Goal: Information Seeking & Learning: Learn about a topic

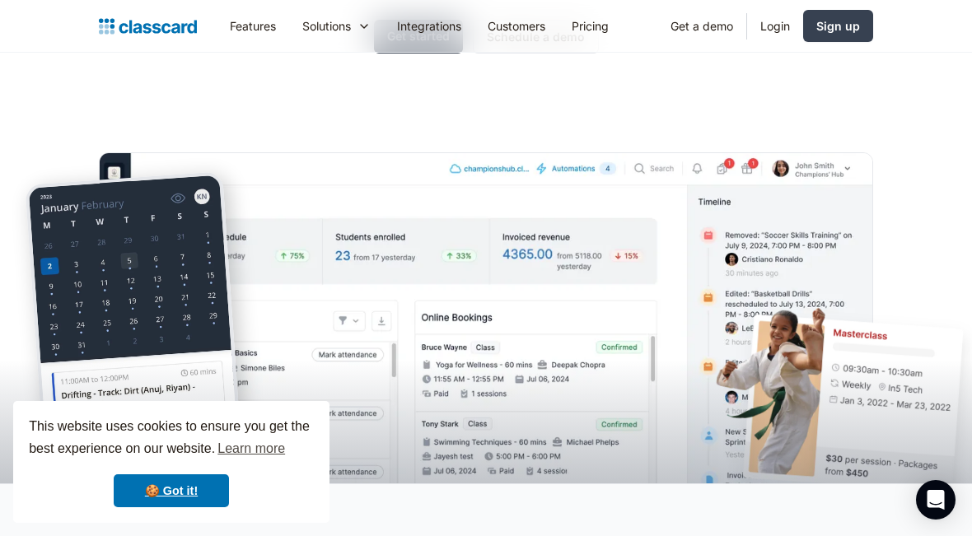
scroll to position [296, 0]
click at [347, 28] on div "Solutions" at bounding box center [326, 25] width 49 height 17
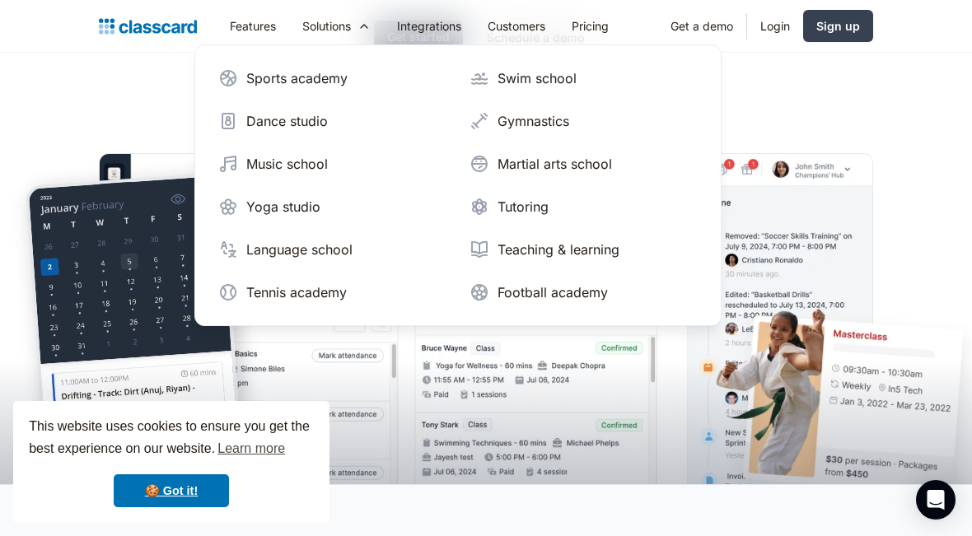
click at [322, 250] on div "Language school" at bounding box center [299, 250] width 106 height 20
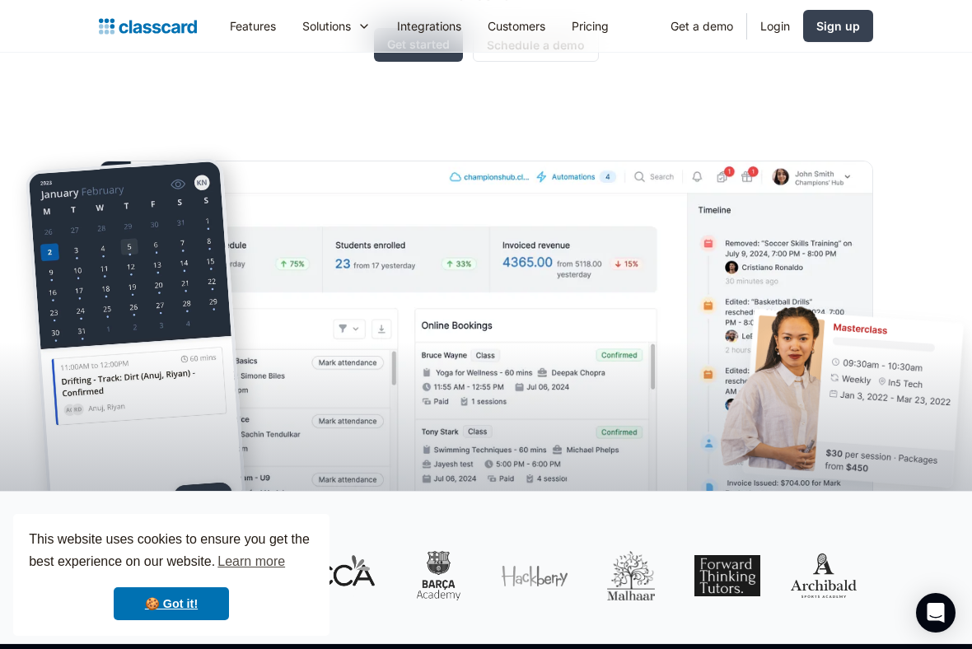
scroll to position [338, 0]
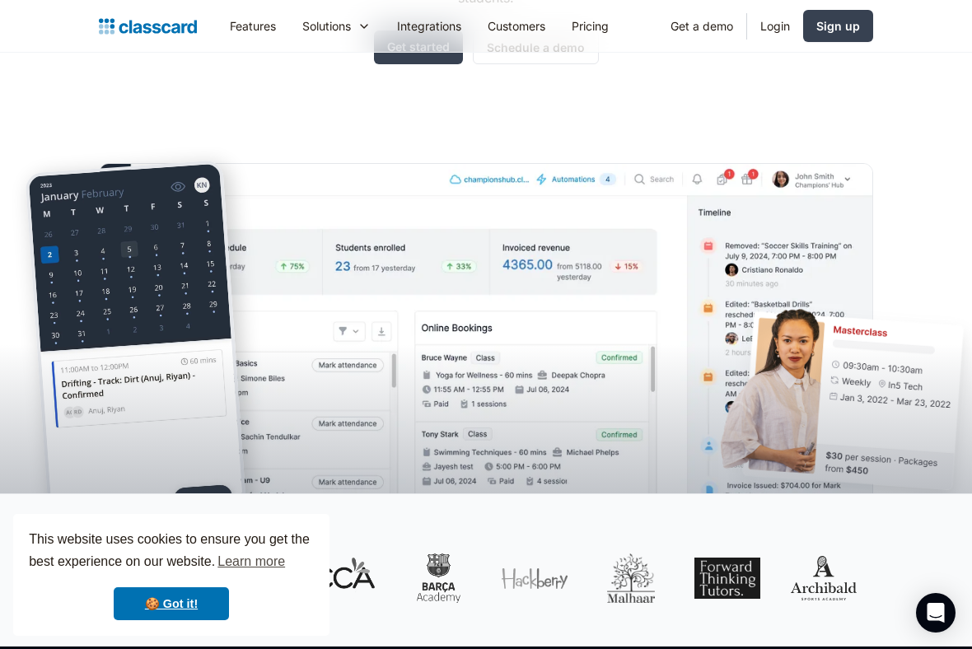
click at [434, 27] on link "Integrations" at bounding box center [429, 25] width 91 height 37
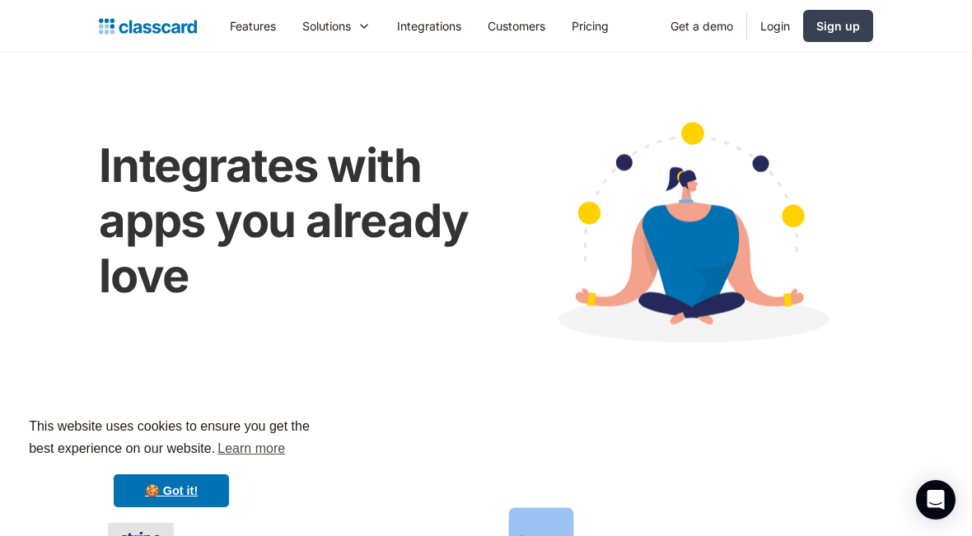
scroll to position [3, 0]
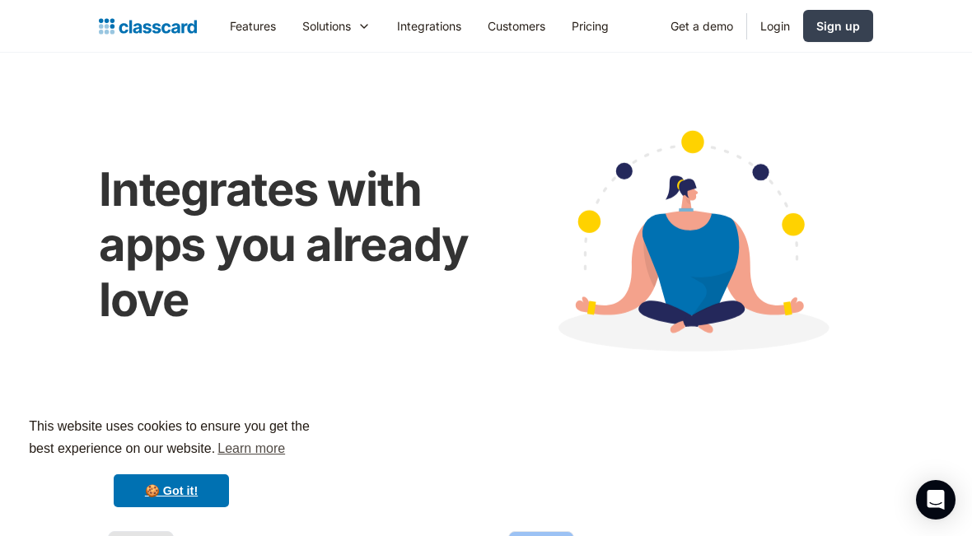
click at [358, 25] on div "Solutions" at bounding box center [336, 25] width 95 height 37
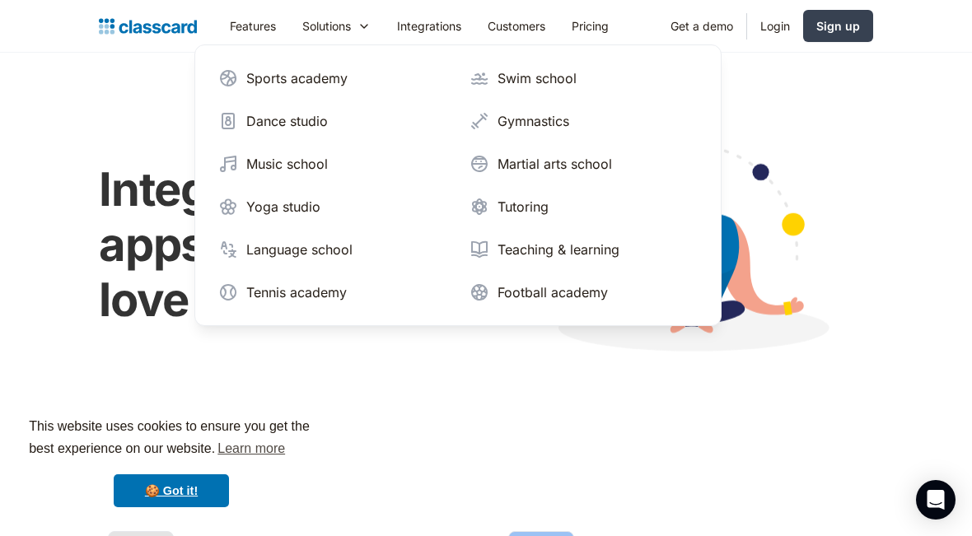
click at [587, 255] on div "Teaching & learning" at bounding box center [558, 250] width 122 height 20
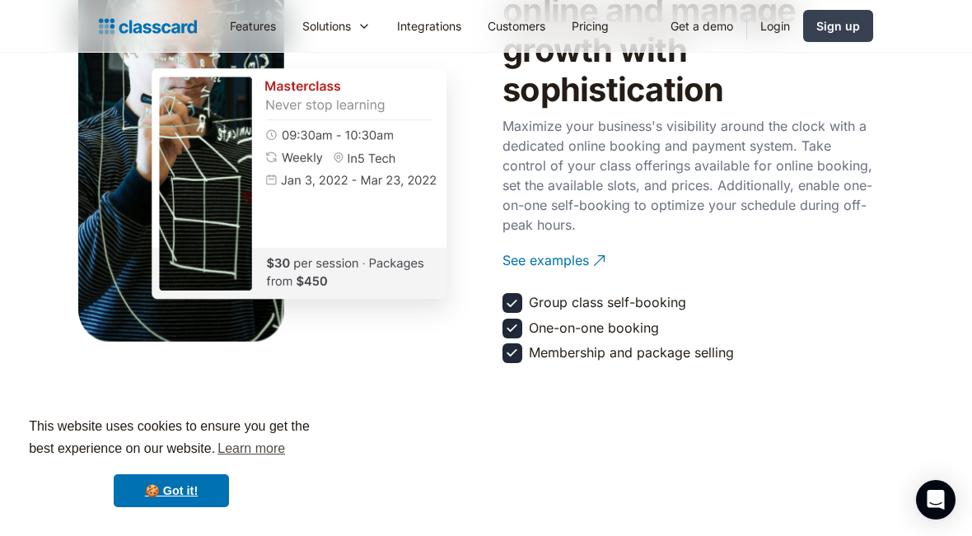
scroll to position [1932, 0]
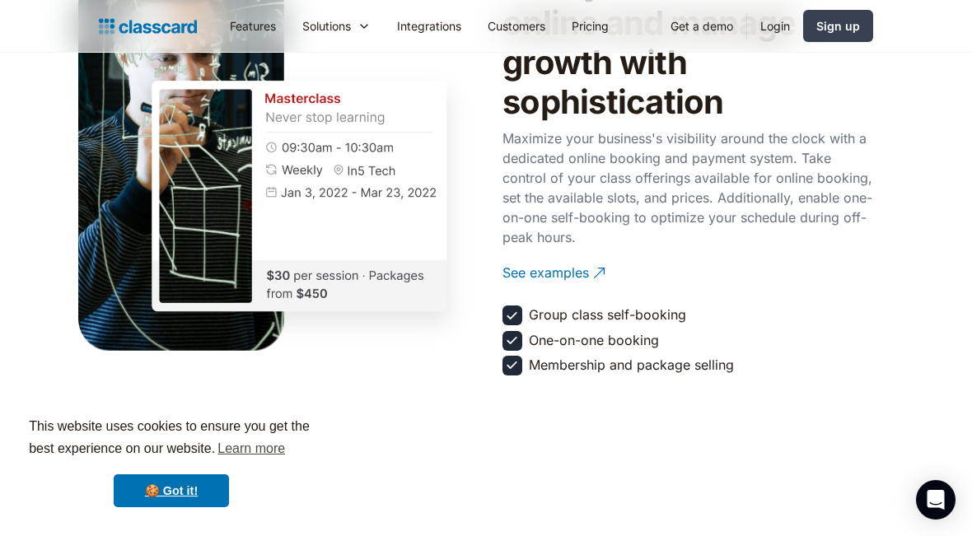
click at [570, 268] on div "See examples" at bounding box center [545, 266] width 86 height 32
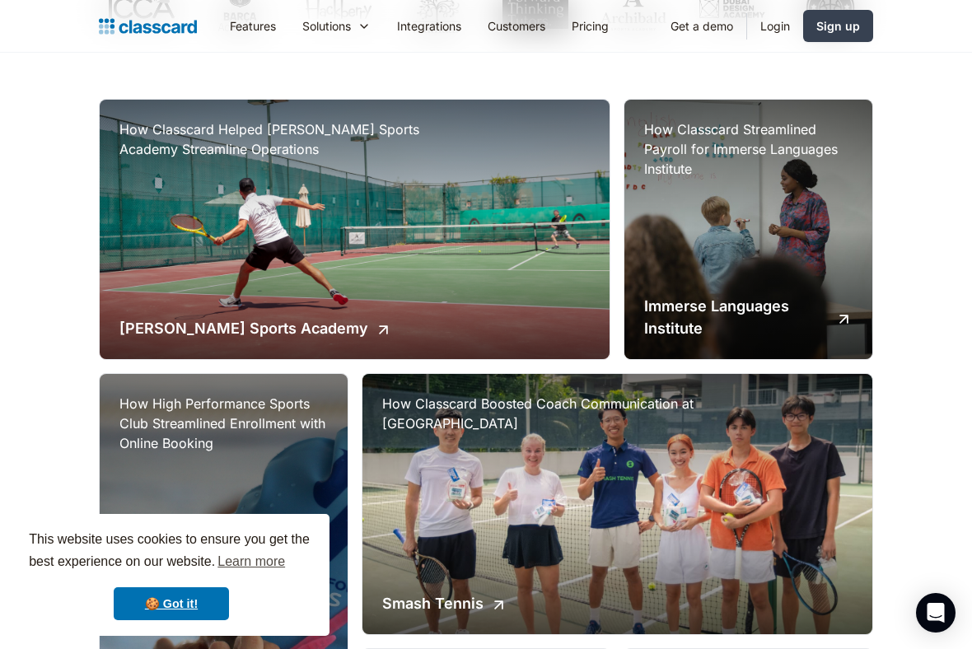
scroll to position [360, 0]
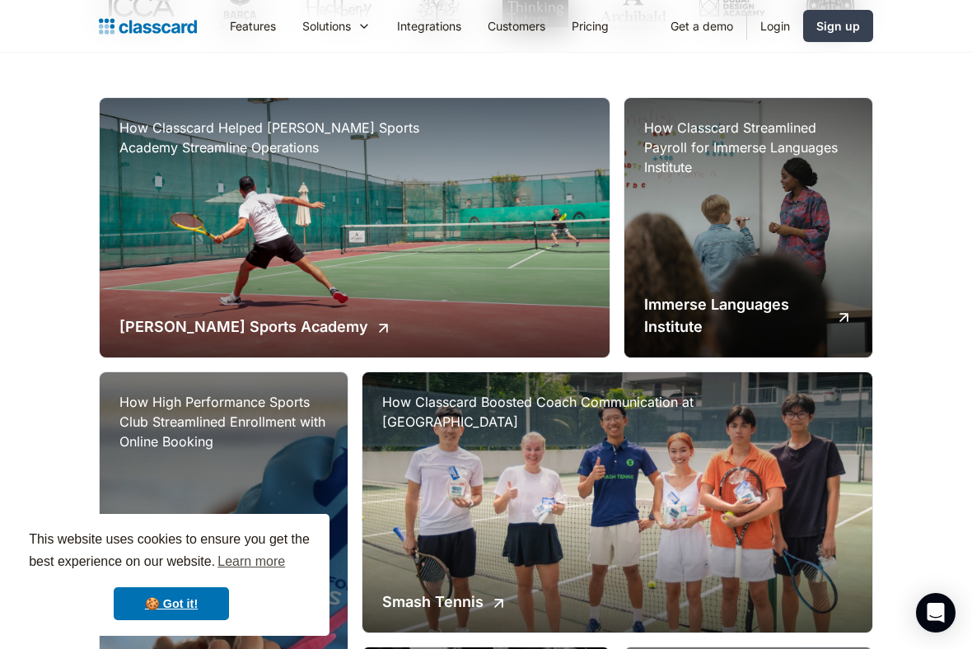
click at [139, 328] on h2 "Archibald Sports Academy" at bounding box center [243, 326] width 249 height 22
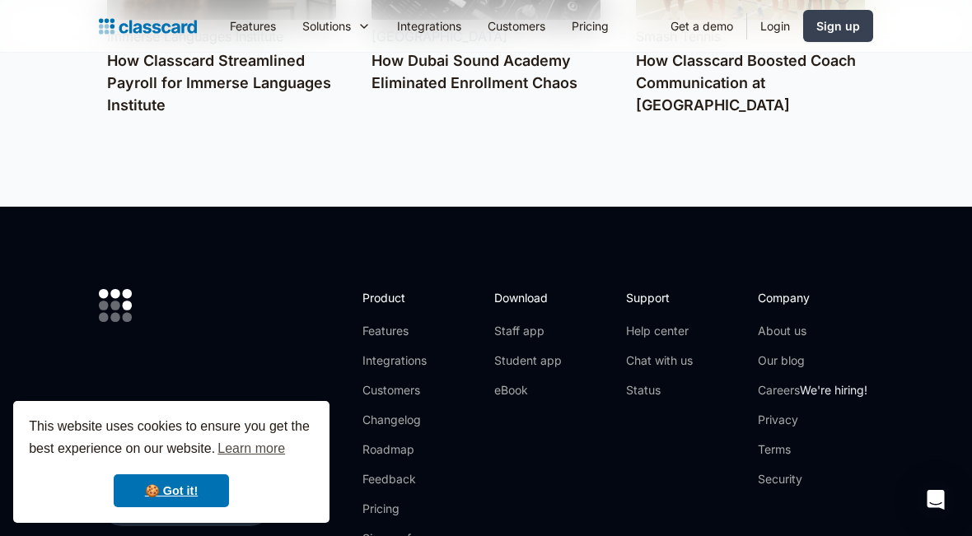
scroll to position [3331, 0]
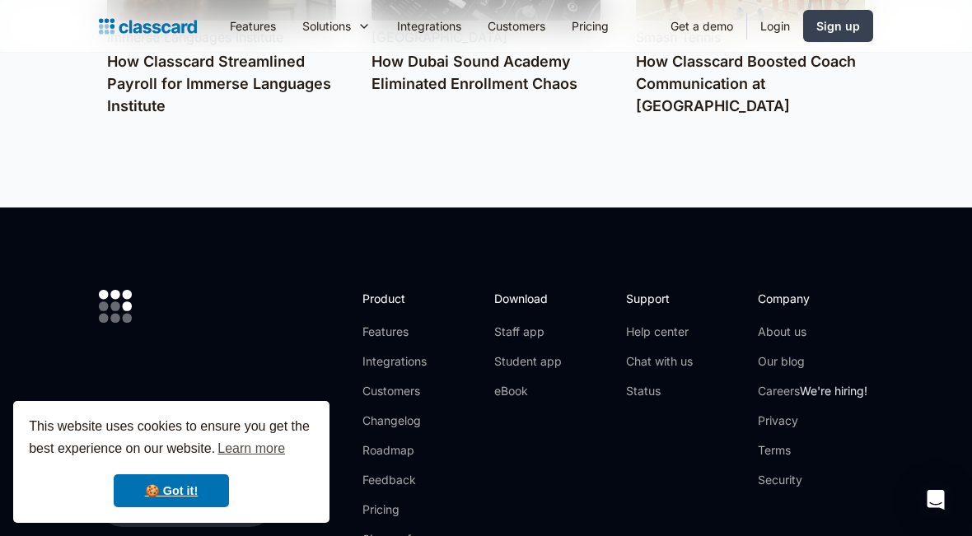
click at [536, 353] on link "Student app" at bounding box center [528, 361] width 68 height 16
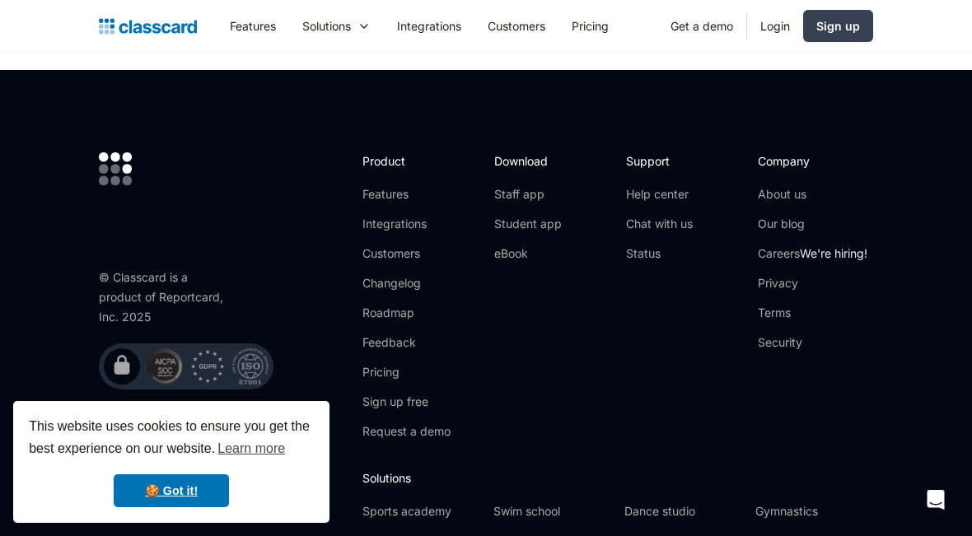
scroll to position [1400, 0]
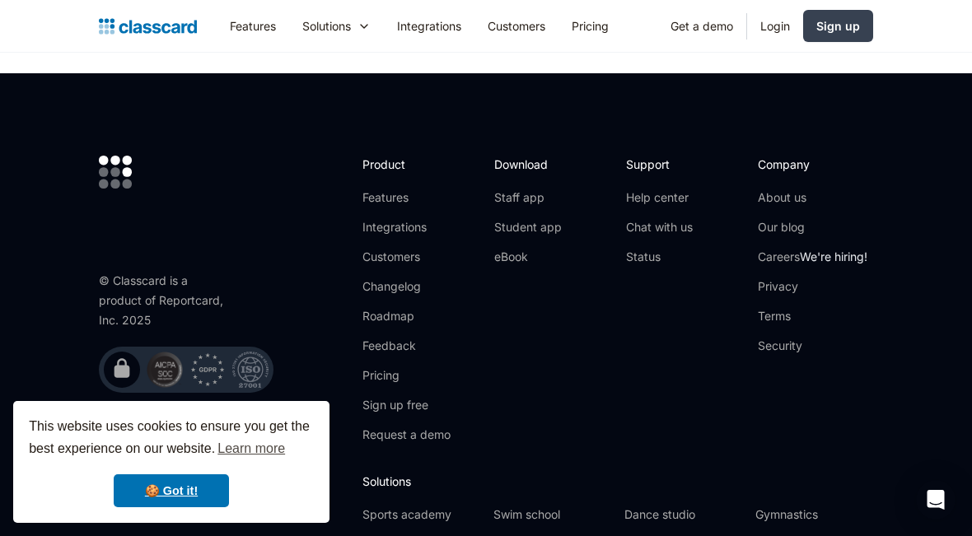
click at [528, 200] on link "Staff app" at bounding box center [528, 197] width 68 height 16
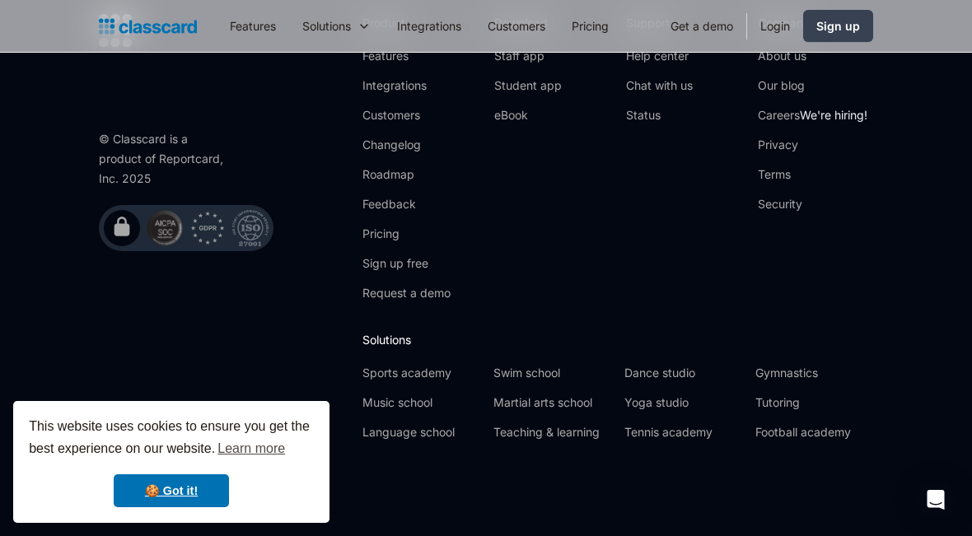
scroll to position [2355, 0]
click at [428, 432] on link "Language school" at bounding box center [421, 433] width 118 height 16
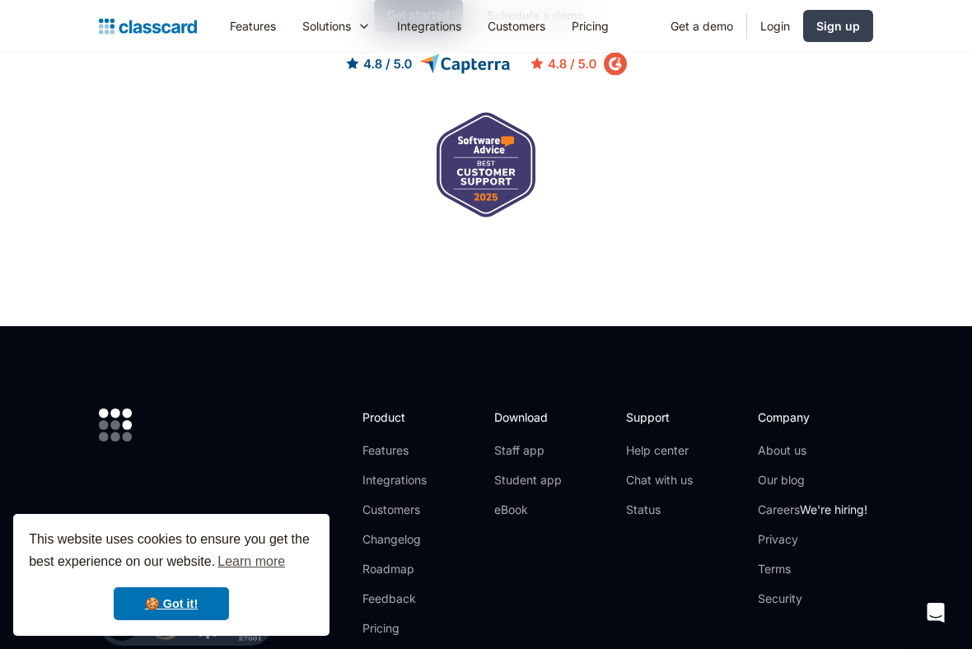
scroll to position [5492, 0]
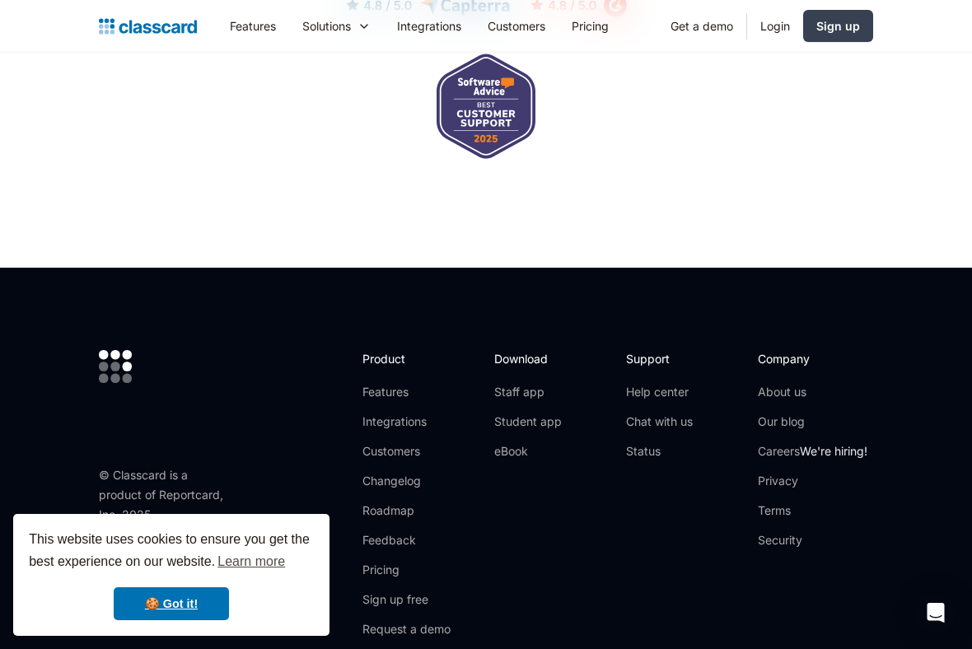
click at [351, 25] on div "Solutions" at bounding box center [326, 25] width 49 height 17
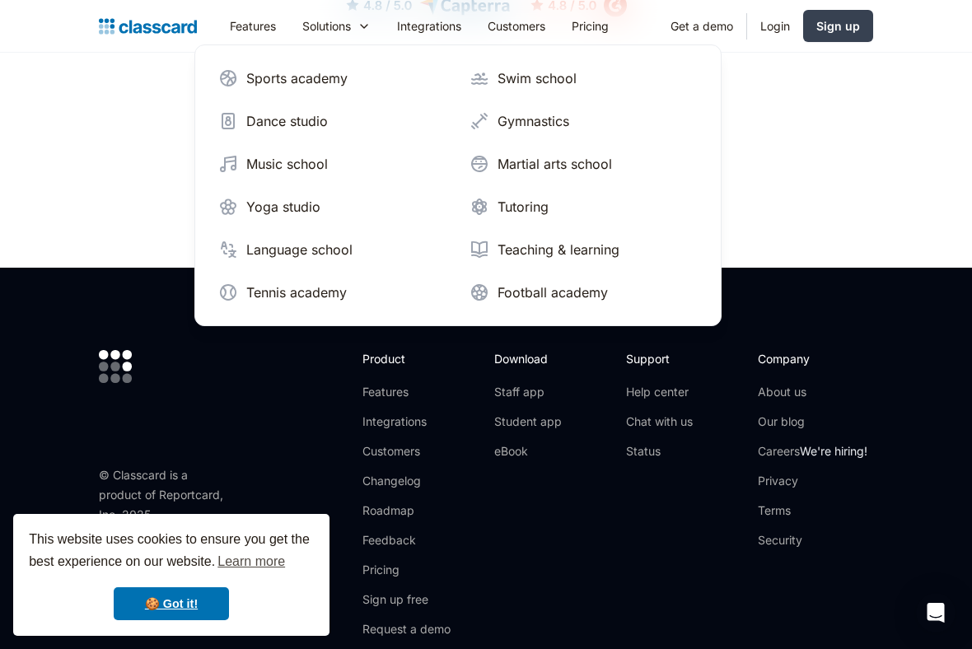
click at [259, 30] on link "Features" at bounding box center [253, 25] width 72 height 37
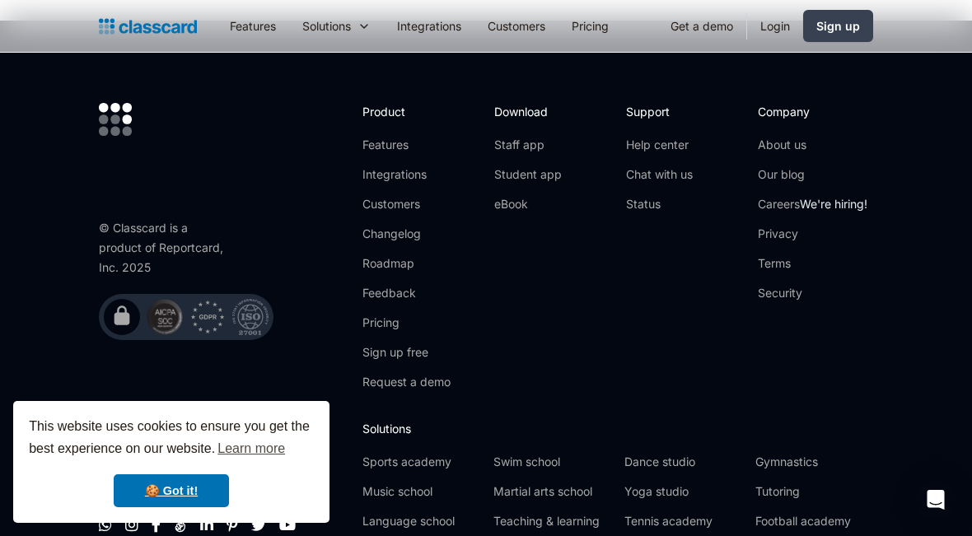
scroll to position [5127, 0]
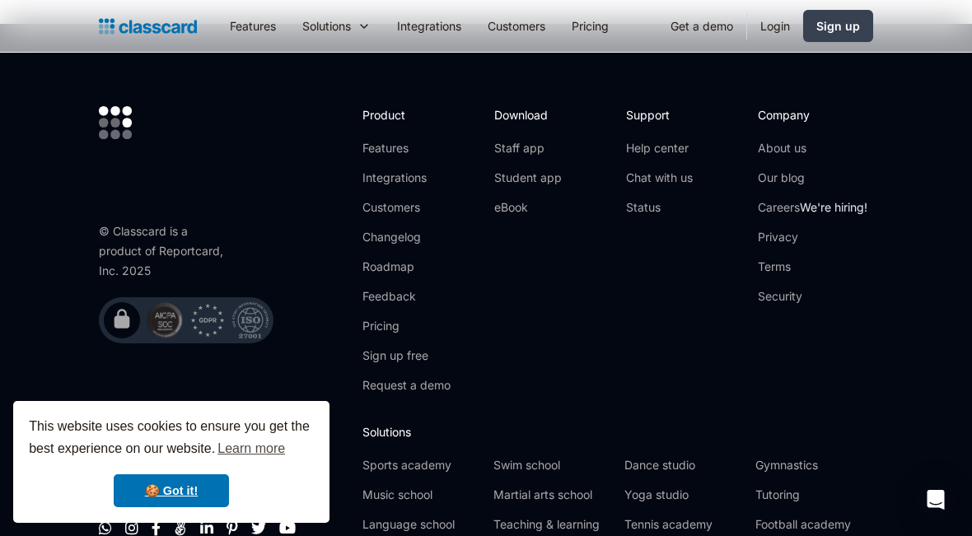
click at [385, 318] on link "Pricing" at bounding box center [406, 326] width 88 height 16
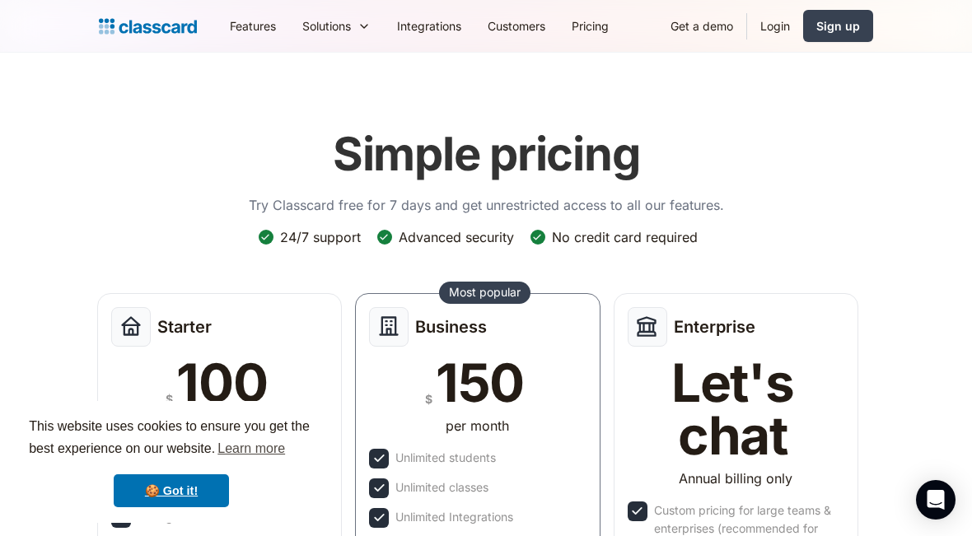
click at [165, 24] on img at bounding box center [148, 26] width 98 height 23
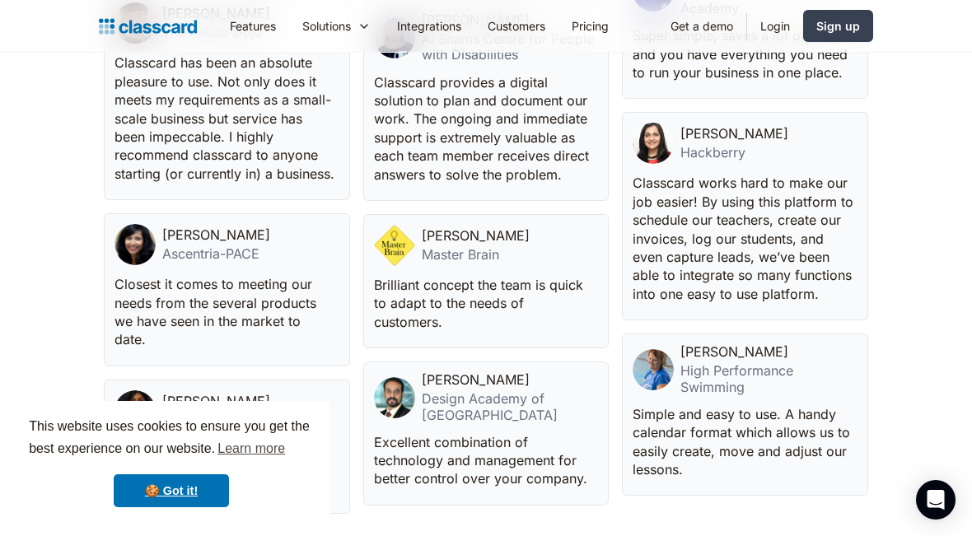
scroll to position [4343, 0]
